Goal: Task Accomplishment & Management: Use online tool/utility

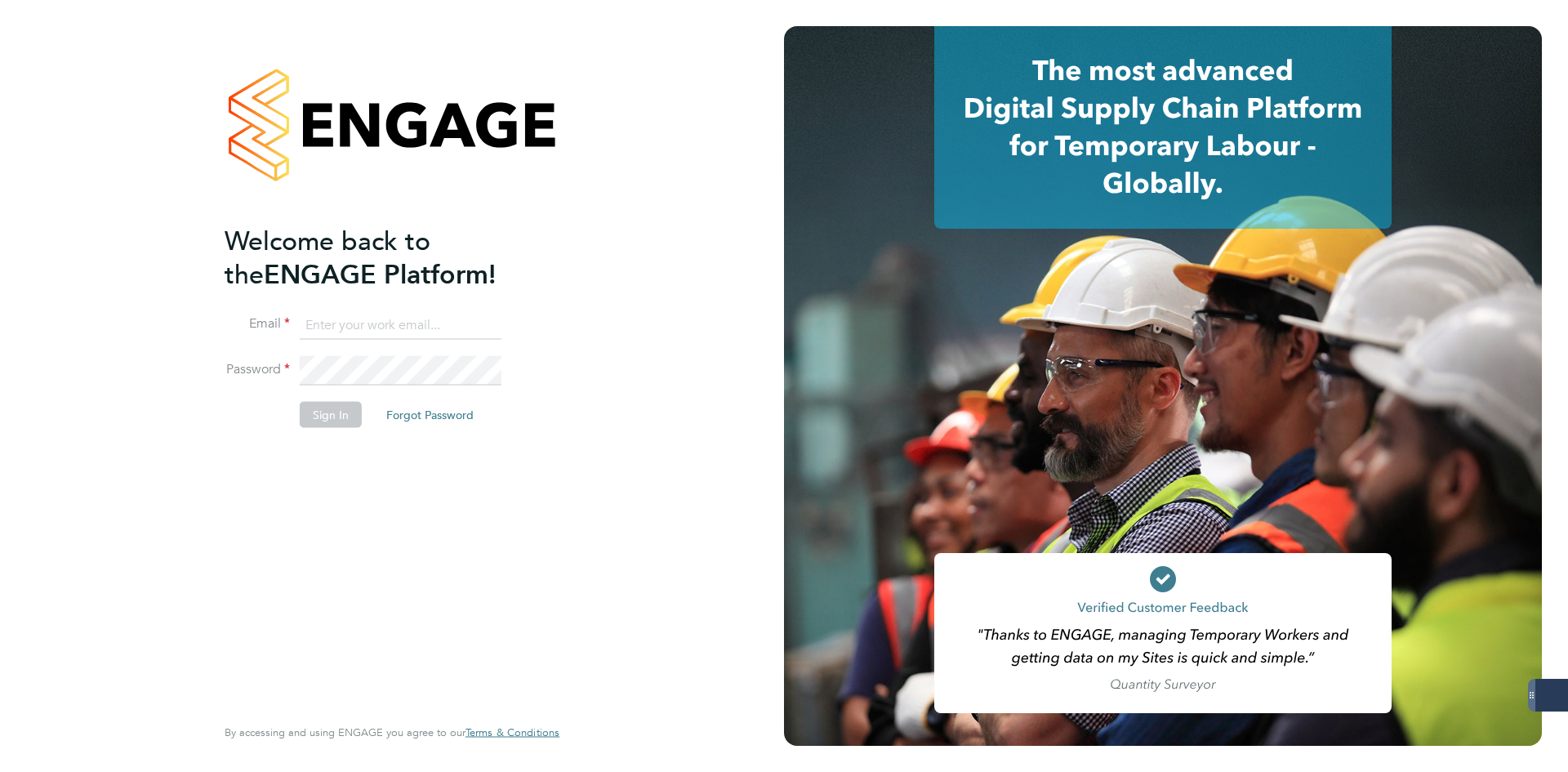
type input "[EMAIL_ADDRESS][DOMAIN_NAME]"
click at [307, 416] on button "Sign In" at bounding box center [330, 415] width 62 height 26
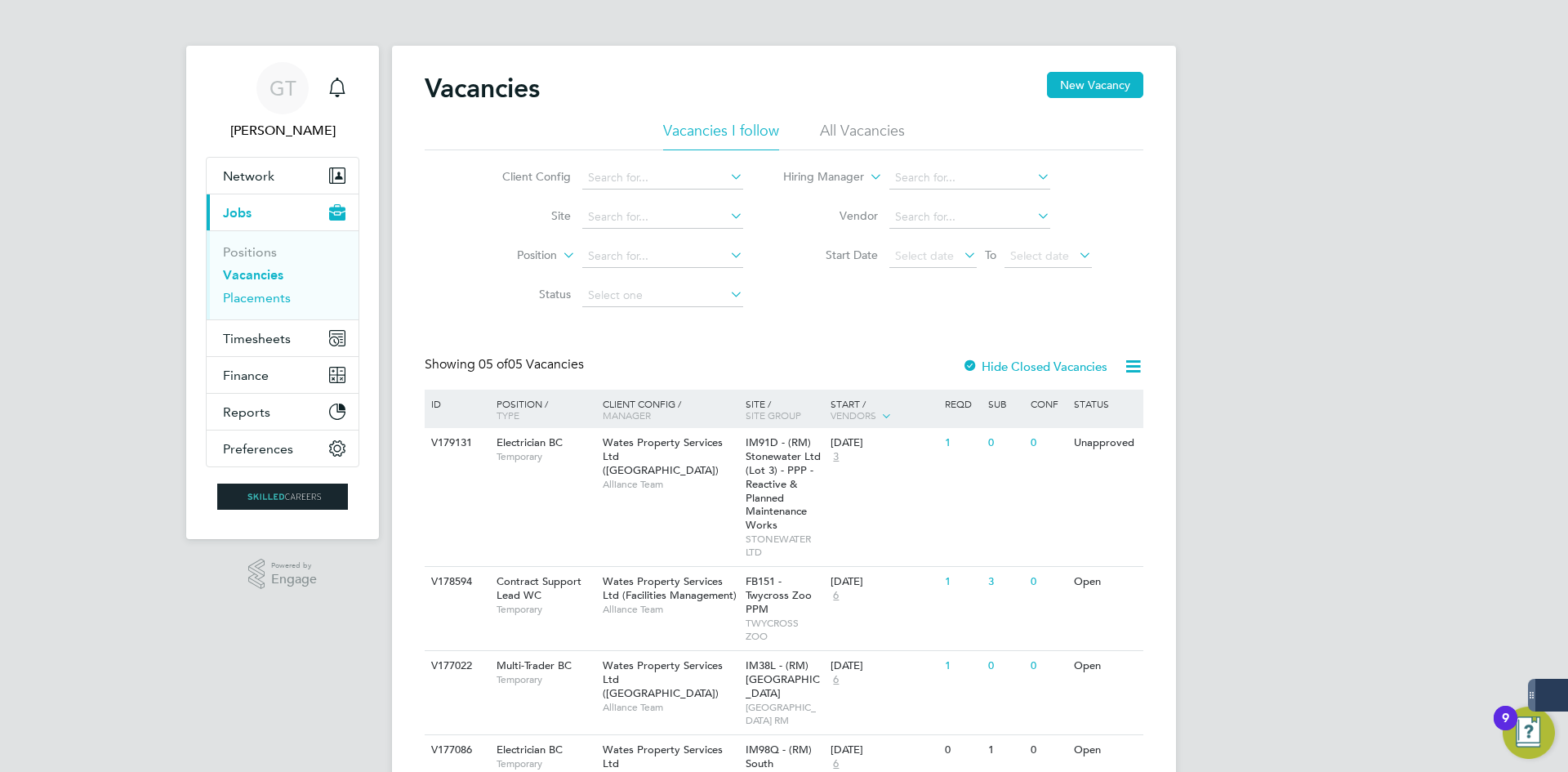
click at [270, 302] on link "Placements" at bounding box center [257, 297] width 68 height 16
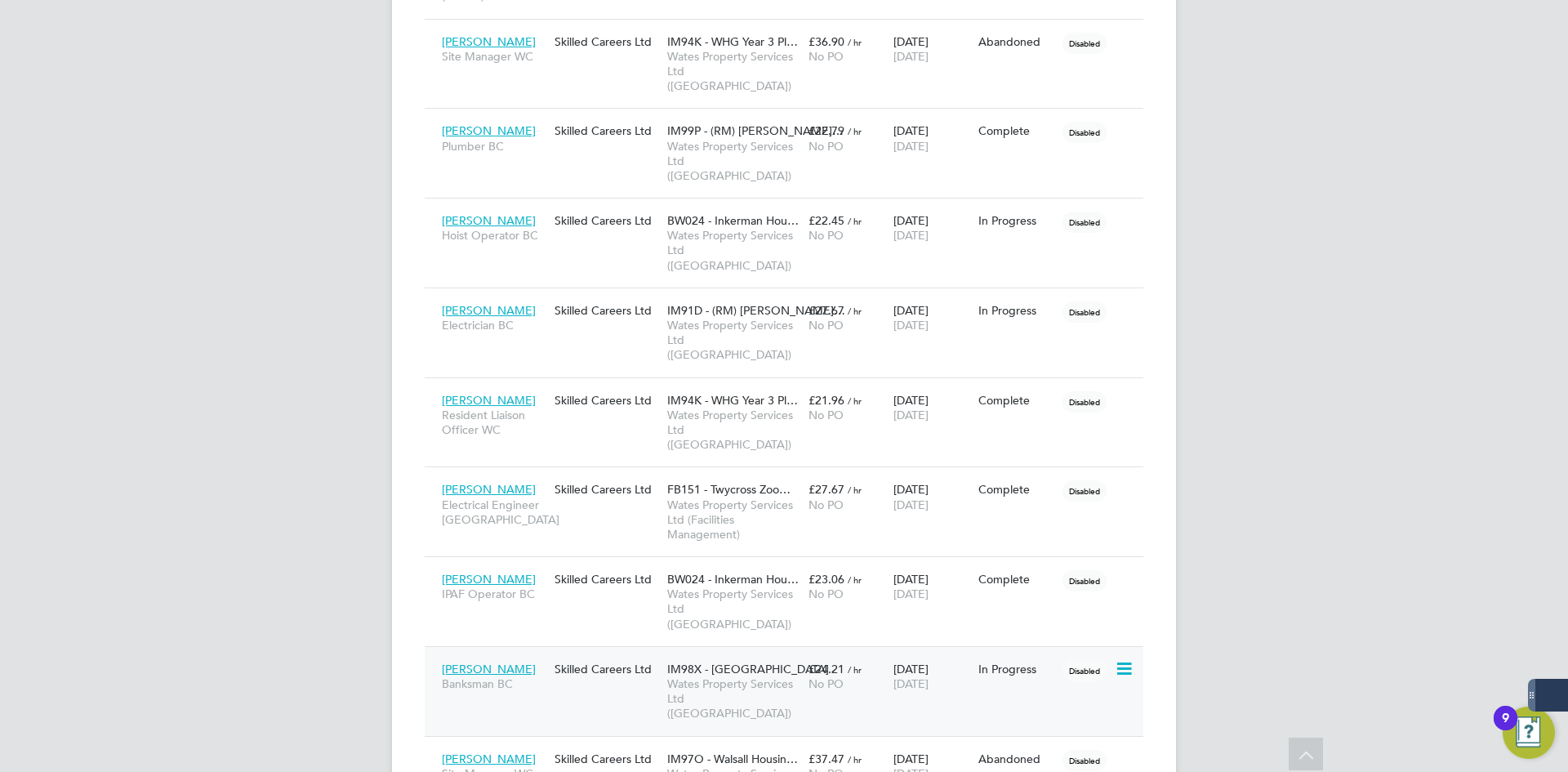
click at [515, 662] on span "[PERSON_NAME]" at bounding box center [489, 669] width 94 height 15
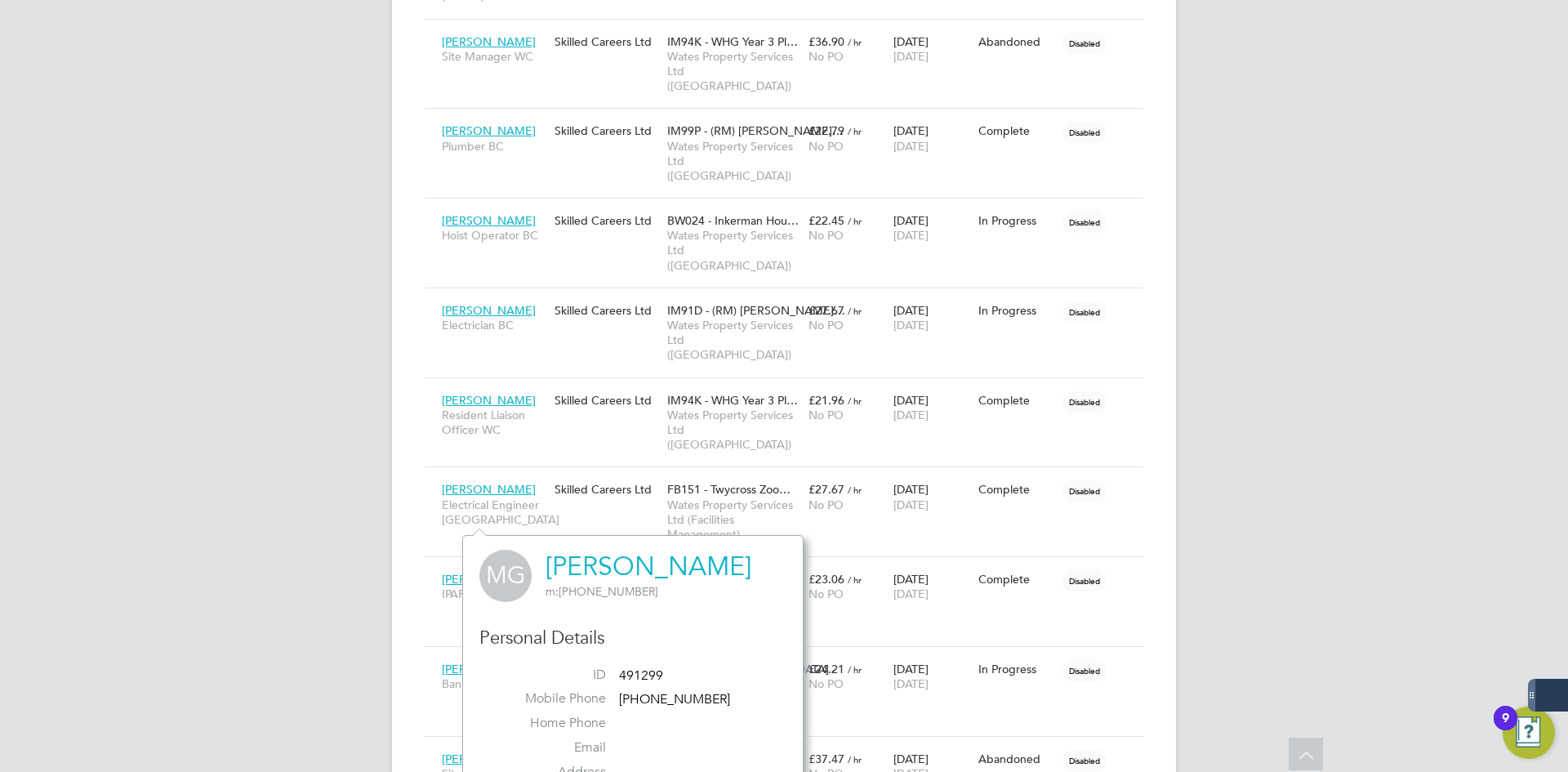
click at [602, 567] on link "[PERSON_NAME]" at bounding box center [648, 566] width 206 height 32
click at [1319, 347] on div "GT [PERSON_NAME] Notifications Applications: Network Team Members Businesses Si…" at bounding box center [784, 91] width 1568 height 1979
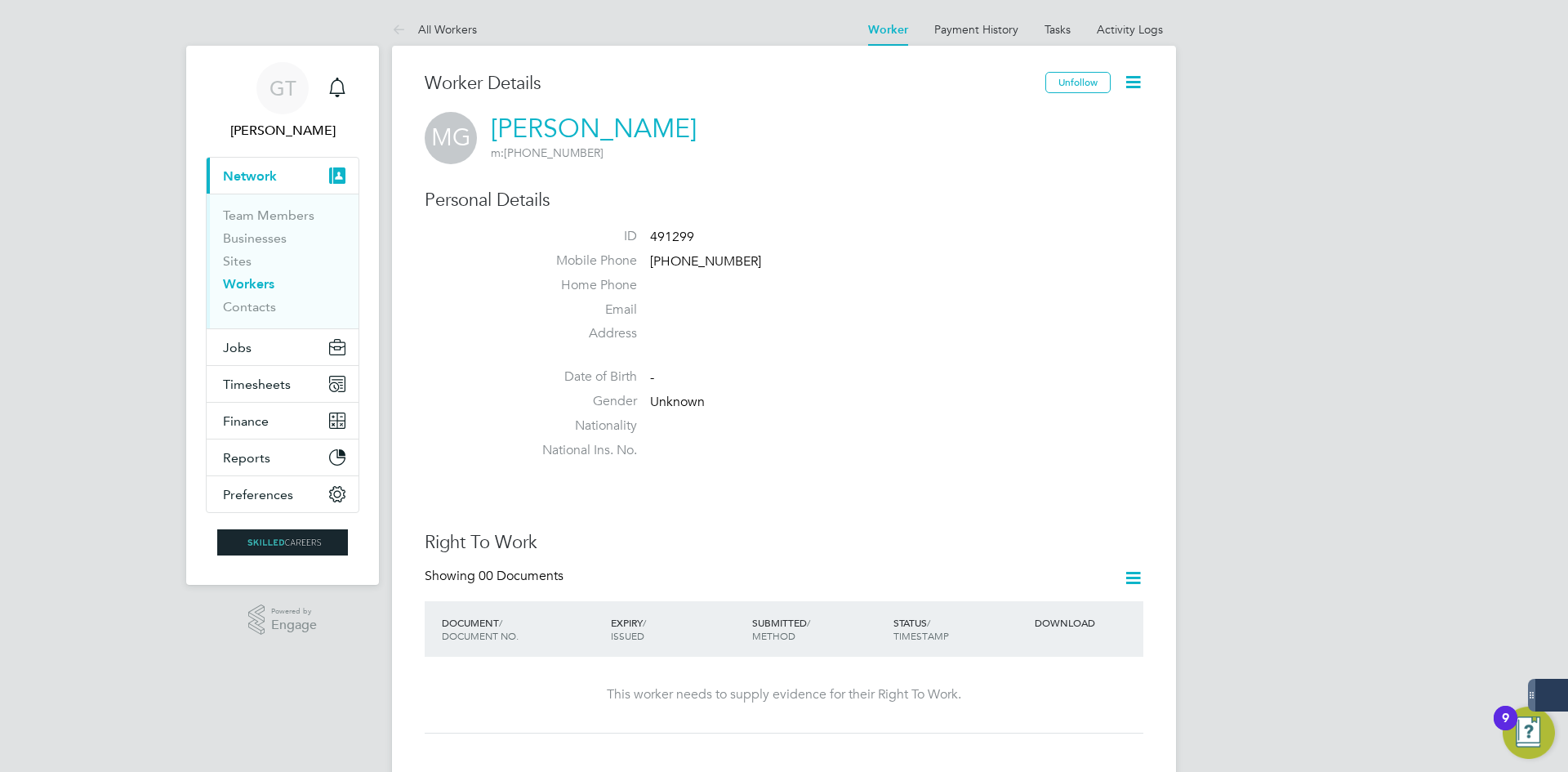
click at [1137, 91] on icon at bounding box center [1133, 82] width 21 height 21
click at [1005, 120] on li "Invite Worker" at bounding box center [1040, 120] width 204 height 23
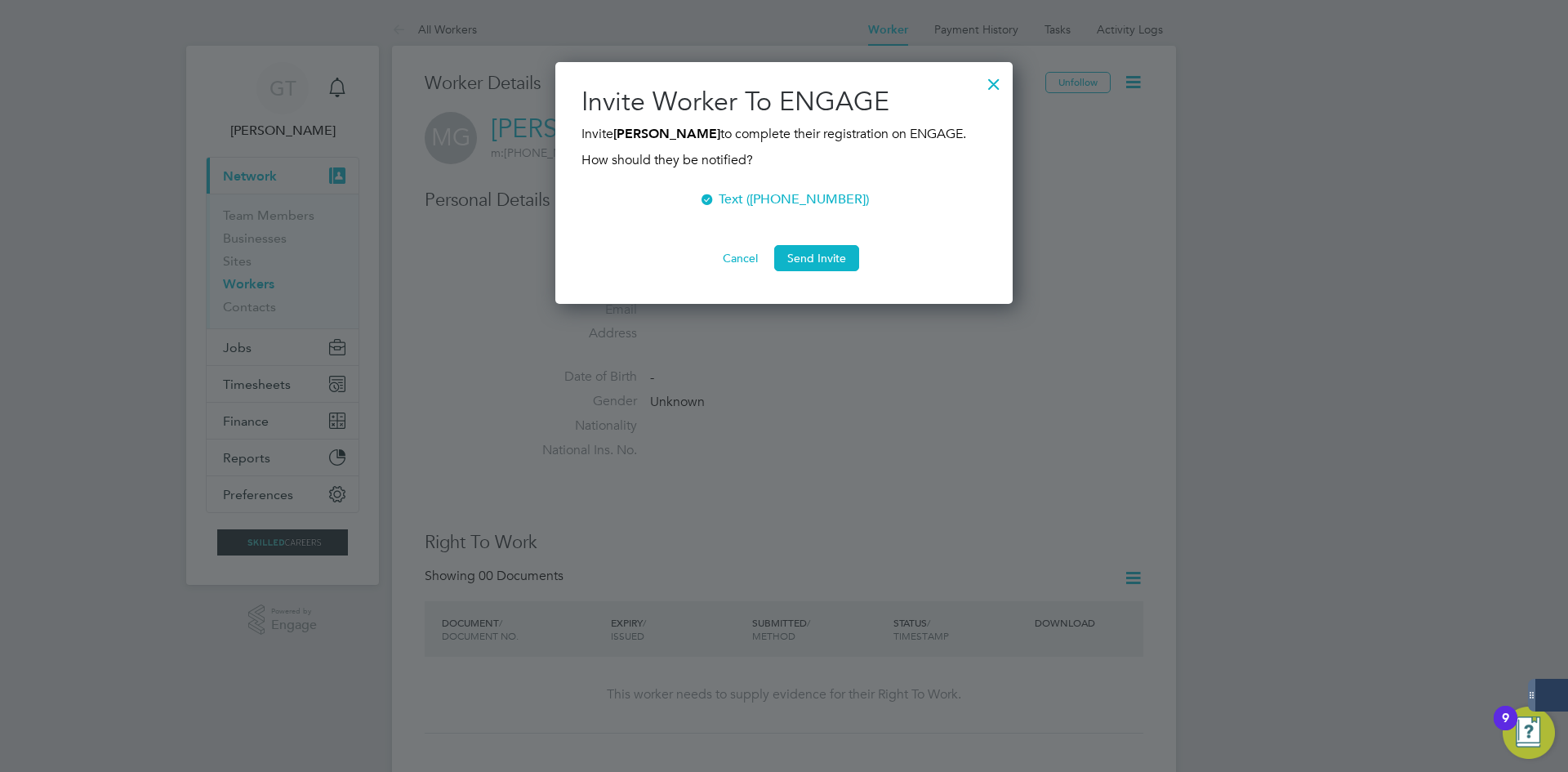
scroll to position [243, 458]
click at [838, 254] on button "Send Invite" at bounding box center [816, 258] width 85 height 26
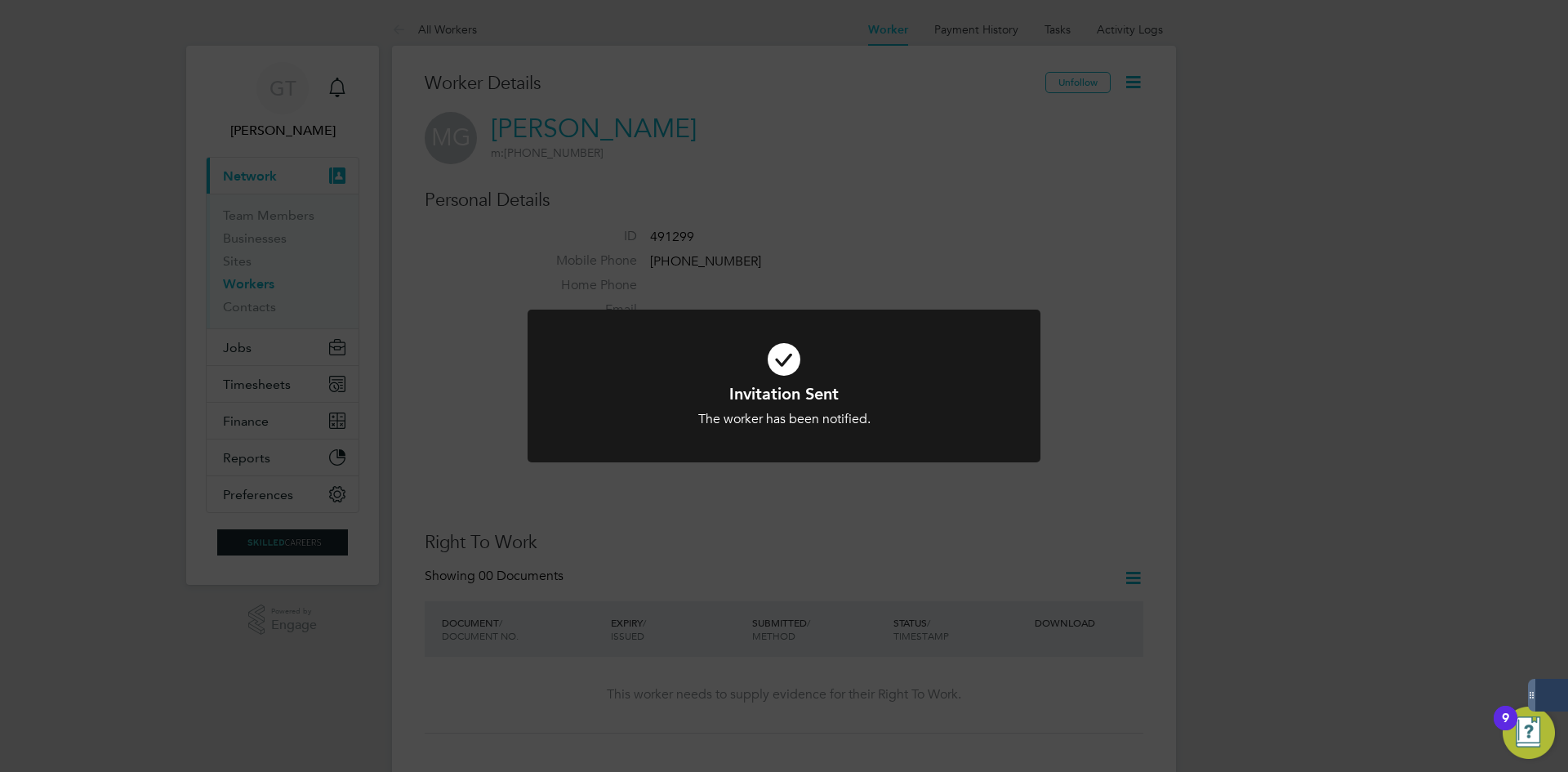
click at [846, 253] on div "Invitation Sent The worker has been notified. Cancel Okay" at bounding box center [784, 386] width 1568 height 772
